Goal: Transaction & Acquisition: Subscribe to service/newsletter

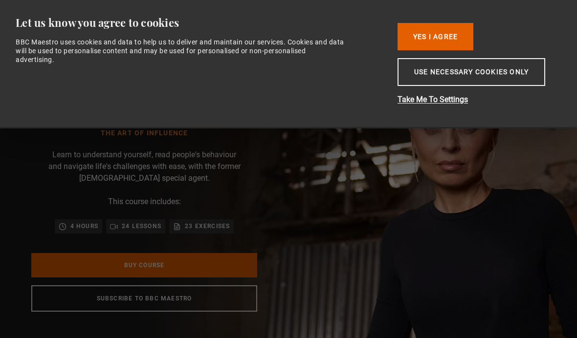
click at [485, 79] on button "Use necessary cookies only" at bounding box center [472, 72] width 148 height 28
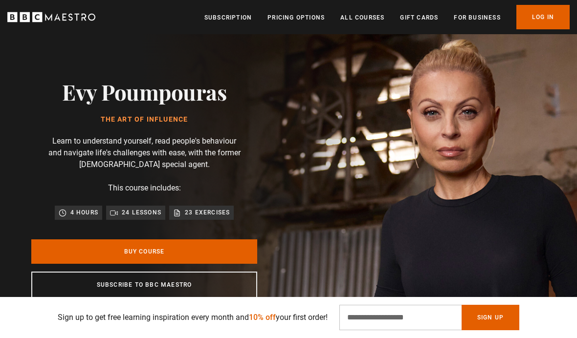
scroll to position [17, 0]
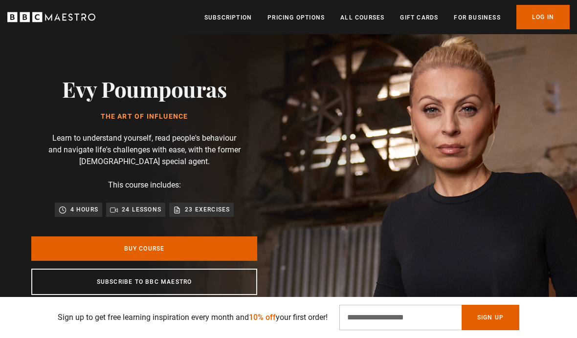
click at [195, 259] on link "Buy Course" at bounding box center [144, 249] width 226 height 24
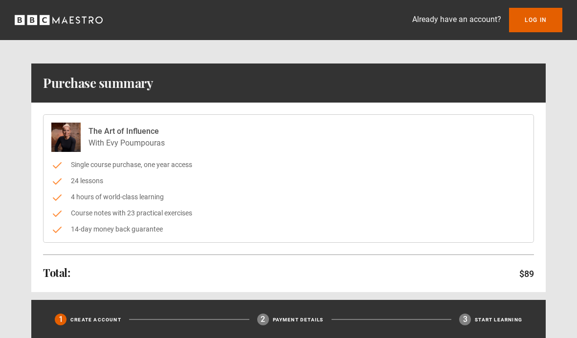
click at [292, 254] on div "The Art of Influence With Evy Poumpouras Single course purchase, one year acces…" at bounding box center [288, 198] width 515 height 190
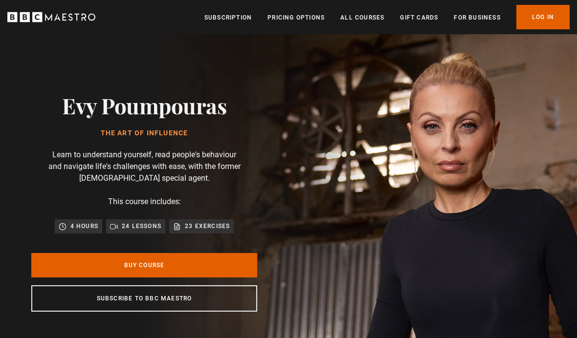
click at [196, 301] on link "Subscribe to BBC Maestro" at bounding box center [144, 299] width 226 height 26
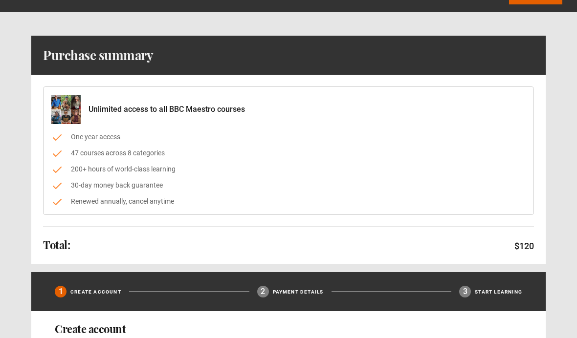
scroll to position [27, 0]
